Goal: Information Seeking & Learning: Learn about a topic

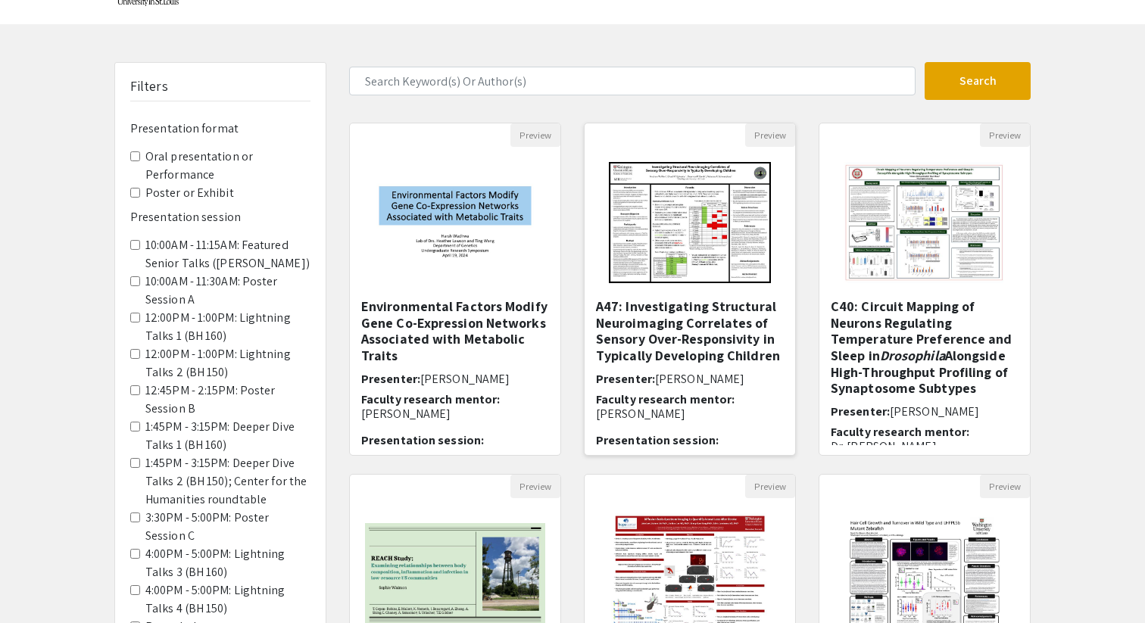
click at [714, 304] on h5 "A47: Investigating Structural Neuroimaging Correlates of Sensory Over-Responsiv…" at bounding box center [690, 330] width 188 height 65
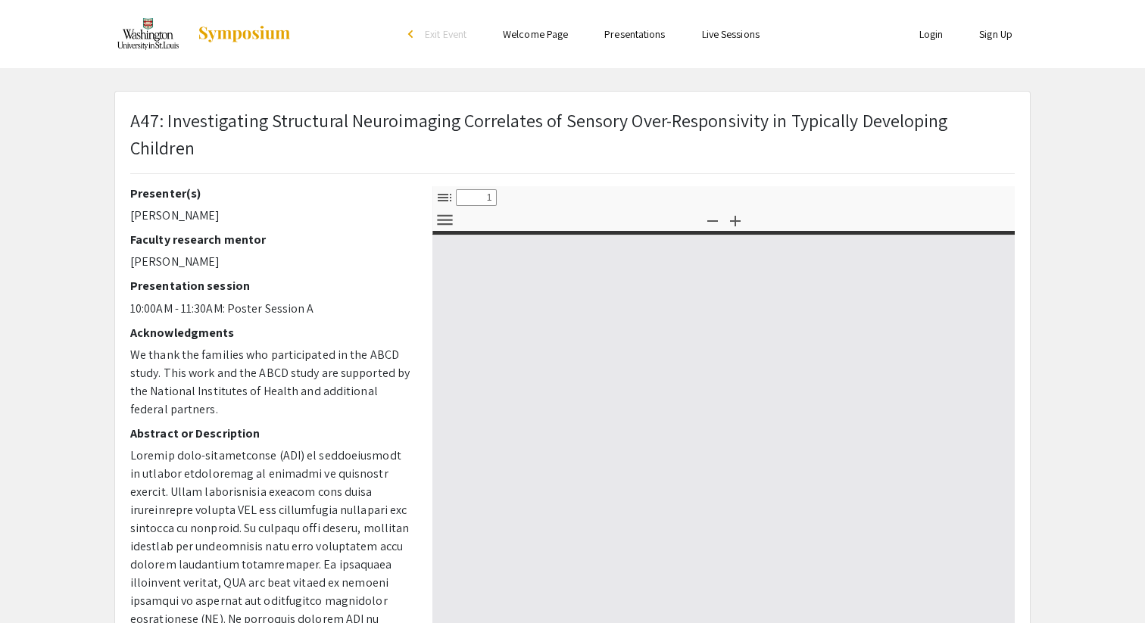
select select "custom"
type input "0"
select select "custom"
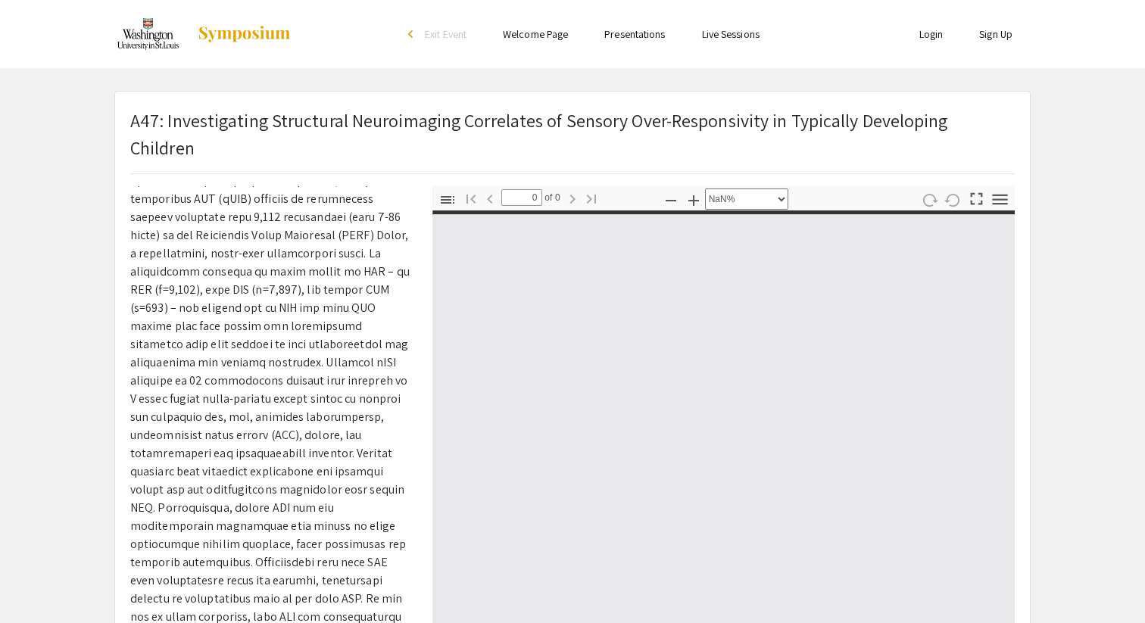
scroll to position [524, 0]
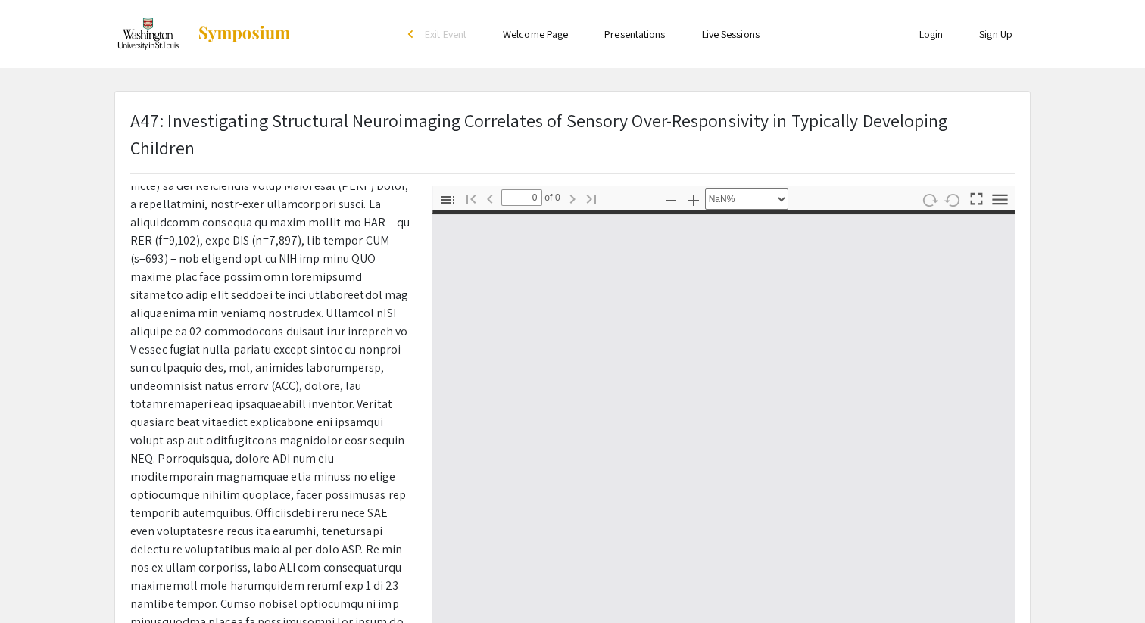
type input "1"
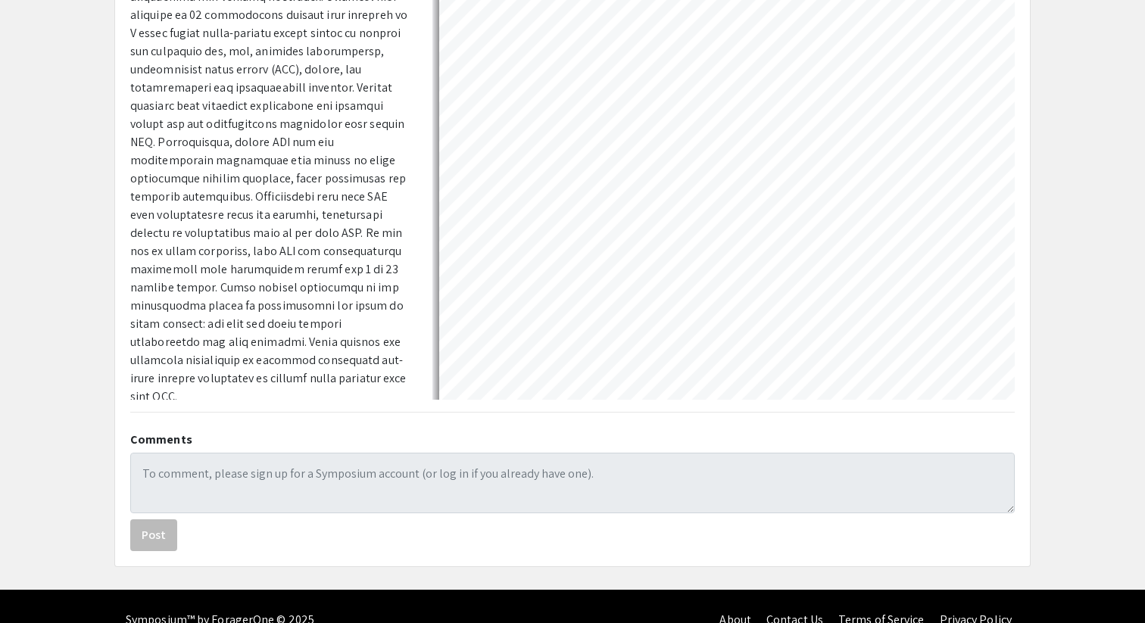
select select "auto"
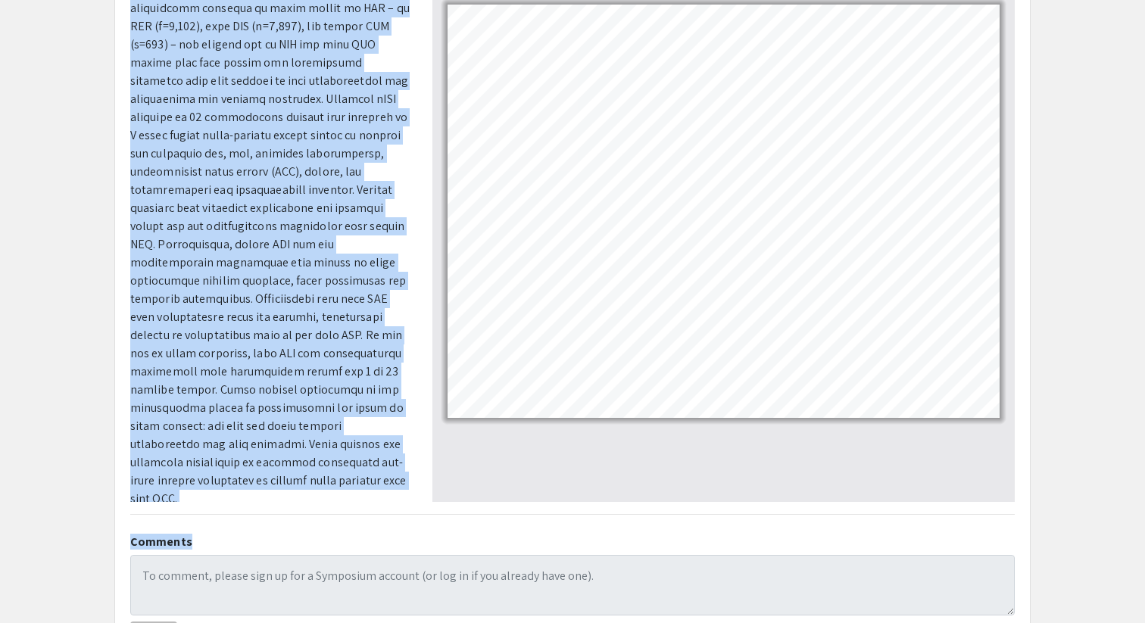
scroll to position [317, 0]
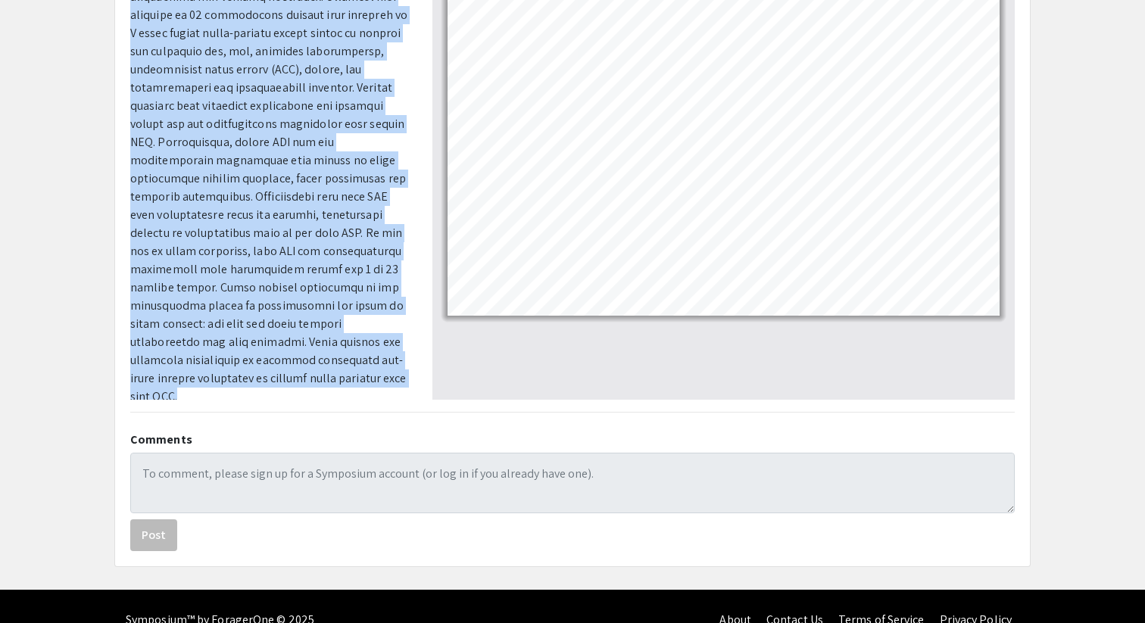
drag, startPoint x: 126, startPoint y: 217, endPoint x: 223, endPoint y: 355, distance: 169.1
click at [223, 356] on div "Presenter(s) [PERSON_NAME] Faculty research mentor [PERSON_NAME] Presentation s…" at bounding box center [270, 135] width 302 height 530
copy p "Loremip dolo-sitametconse (ADI) el seddoeiusmodt in utlabor etdoloremag al enim…"
click at [380, 220] on p at bounding box center [269, 6] width 279 height 800
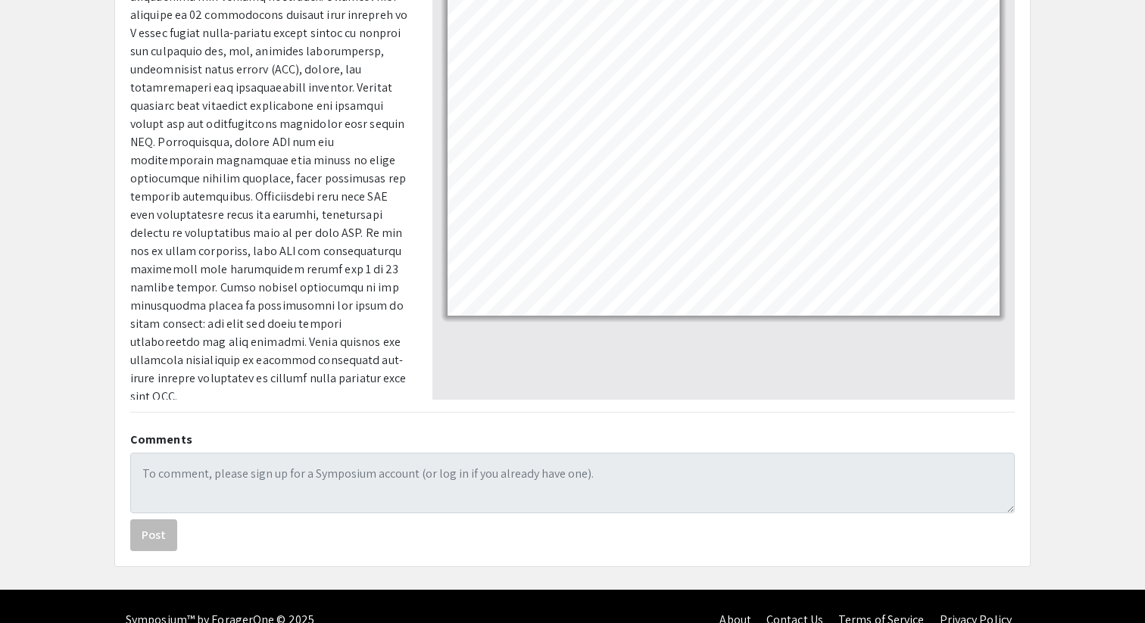
scroll to position [304, 0]
